Goal: Task Accomplishment & Management: Use online tool/utility

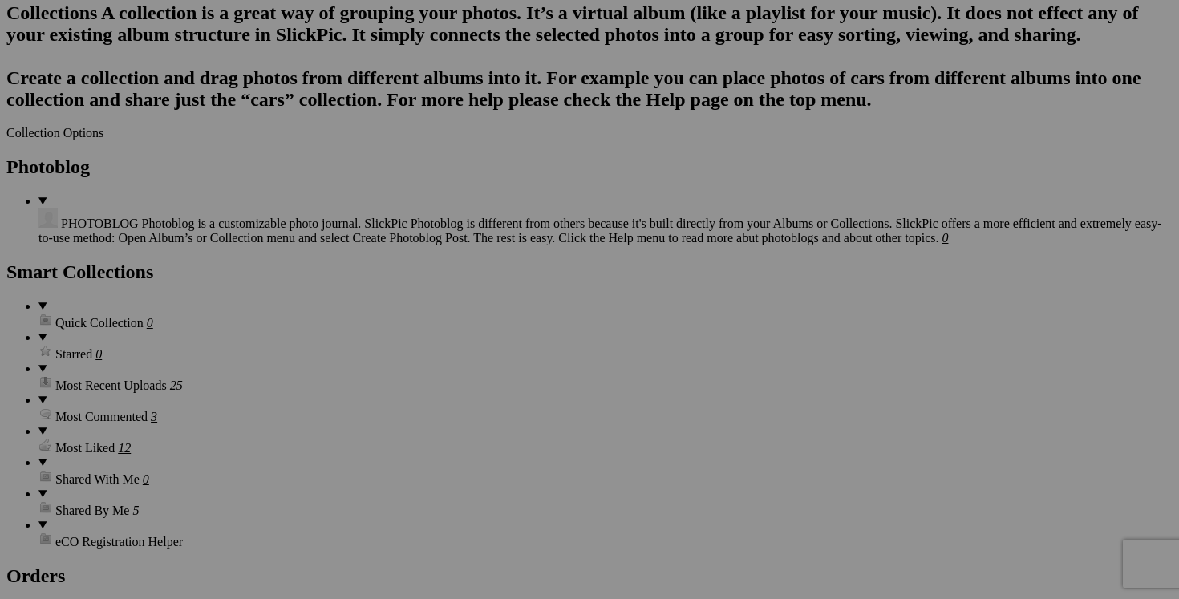
scroll to position [2069, 0]
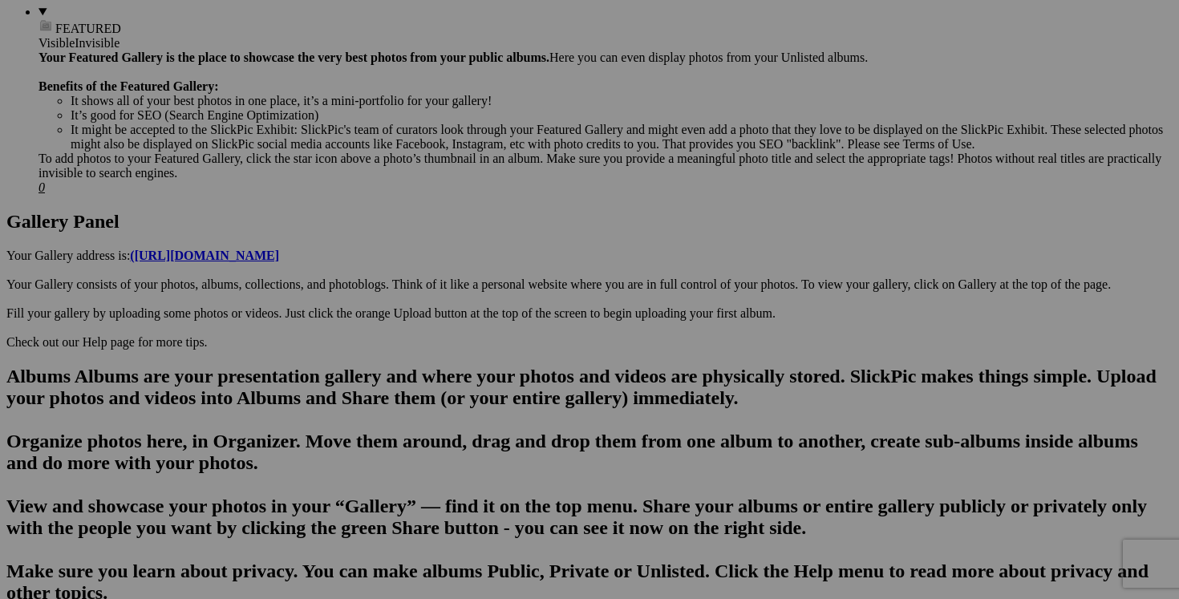
scroll to position [0, 0]
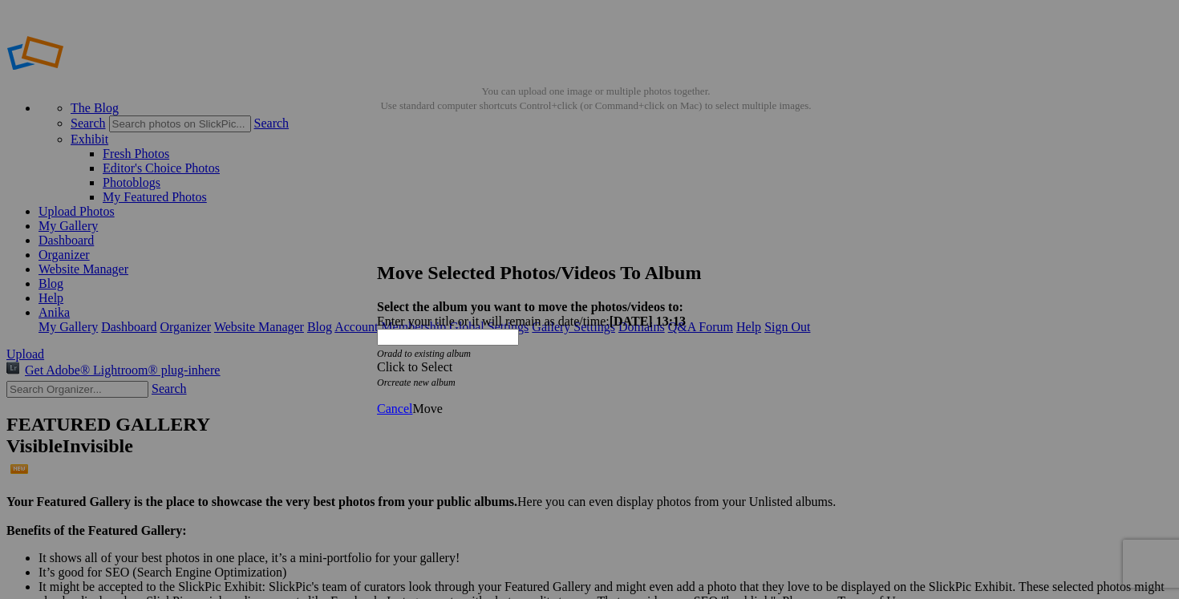
click at [377, 360] on span at bounding box center [377, 367] width 0 height 14
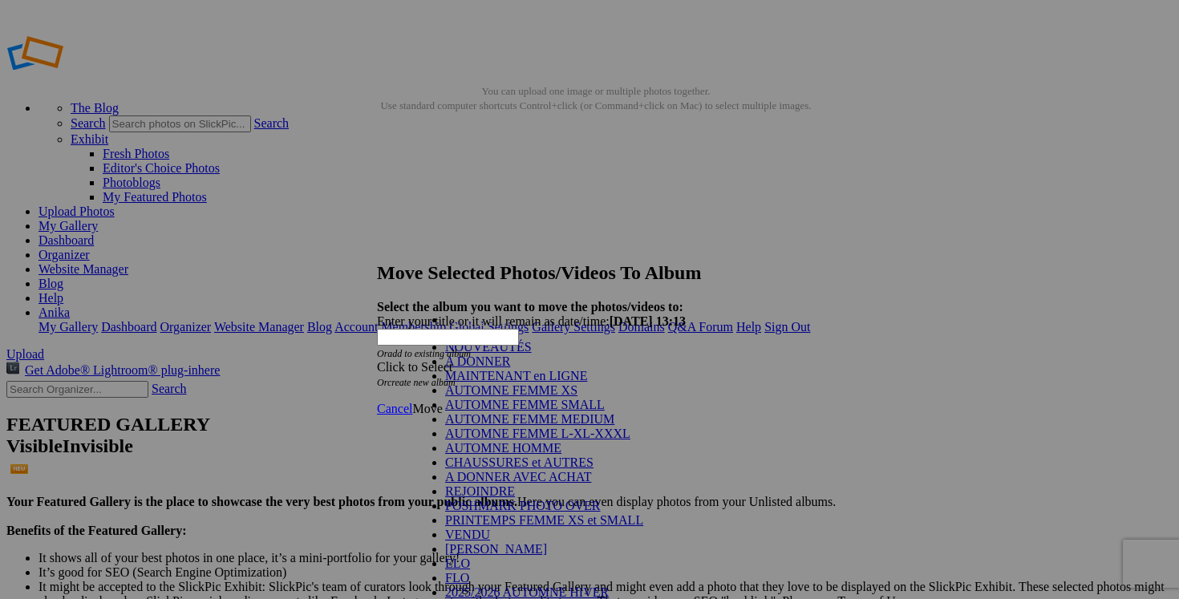
scroll to position [217, 0]
click at [490, 528] on link "VENDU" at bounding box center [467, 535] width 45 height 14
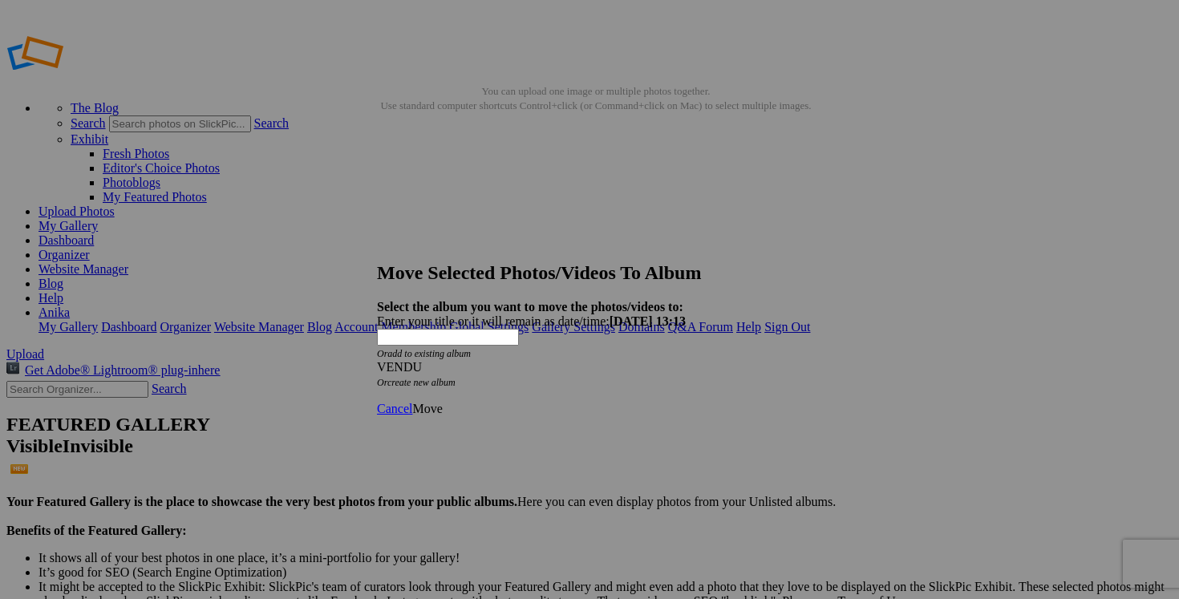
click at [442, 402] on span "Move" at bounding box center [427, 409] width 30 height 14
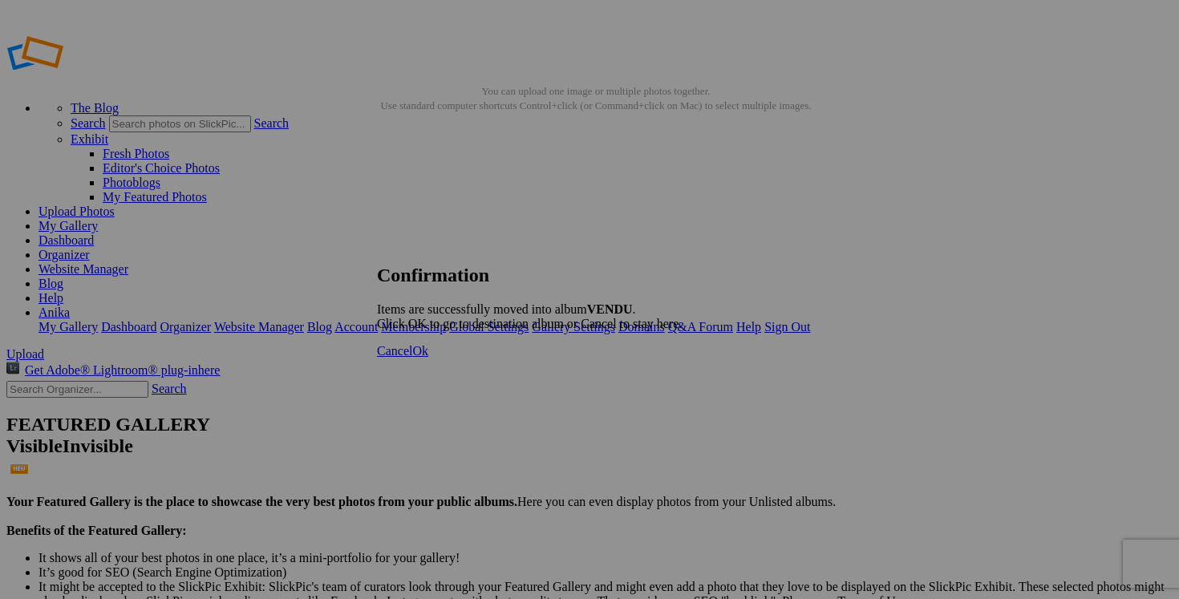
click at [412, 358] on span "Cancel" at bounding box center [394, 351] width 35 height 14
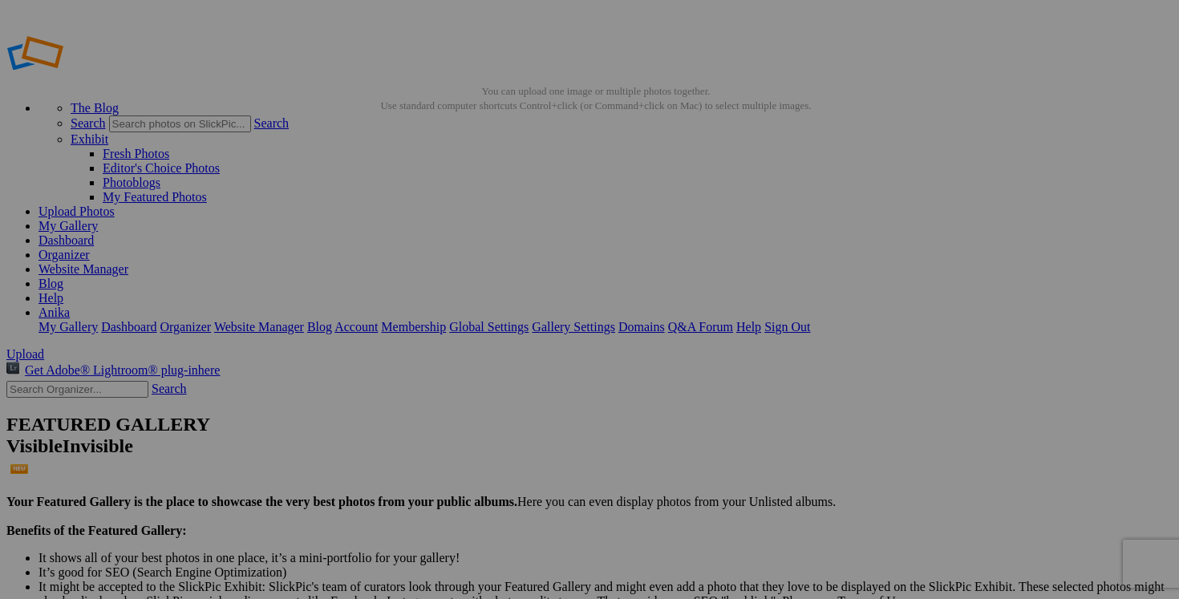
click at [94, 233] on link "Dashboard" at bounding box center [66, 240] width 55 height 14
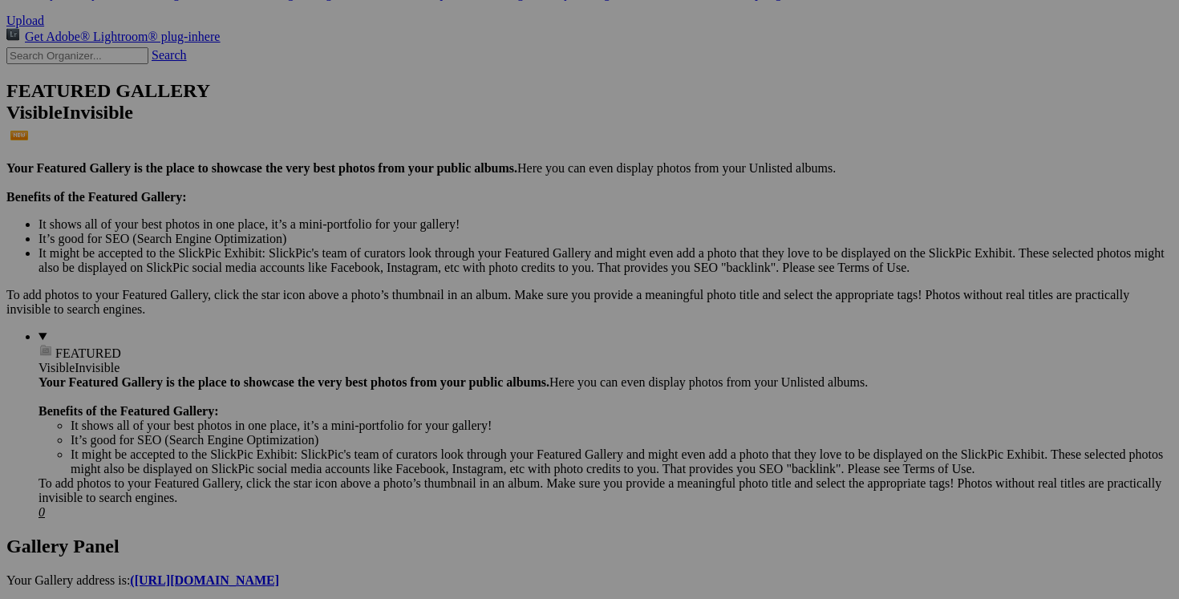
scroll to position [363, 0]
